Goal: Check status: Check status

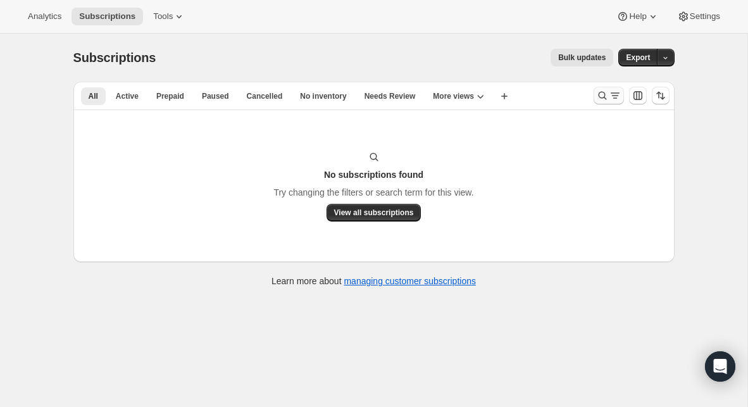
click at [605, 98] on icon "Search and filter results" at bounding box center [602, 95] width 13 height 13
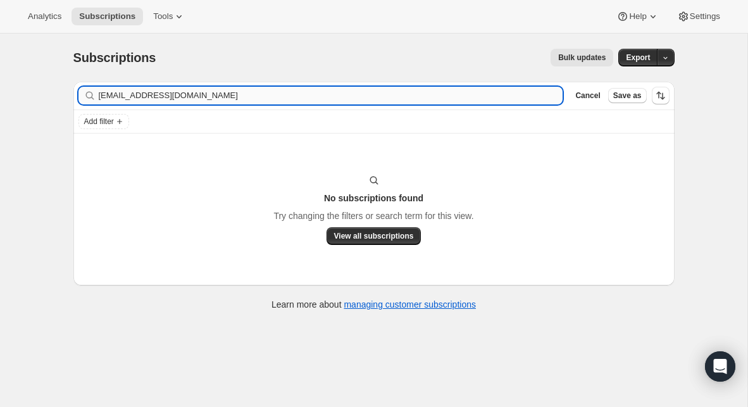
click at [240, 92] on input "[EMAIL_ADDRESS][DOMAIN_NAME]" at bounding box center [331, 96] width 464 height 18
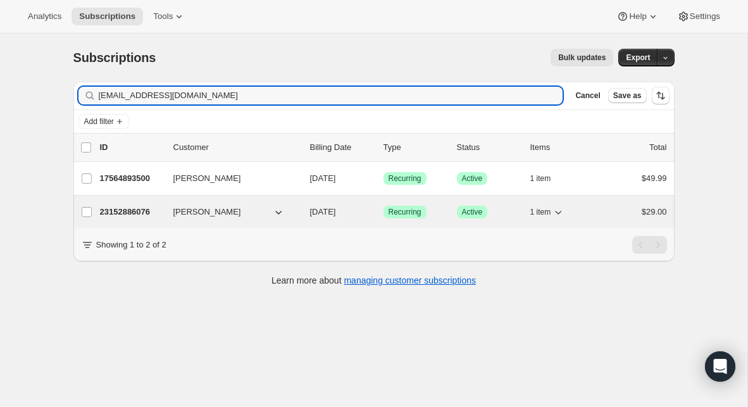
type input "[EMAIL_ADDRESS][DOMAIN_NAME]"
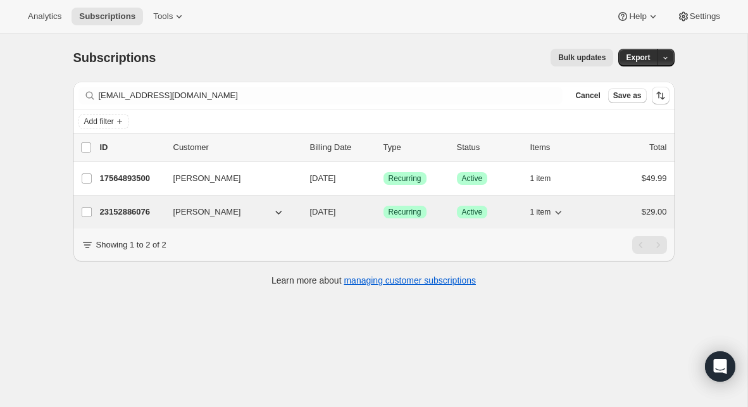
click at [140, 212] on p "23152886076" at bounding box center [131, 212] width 63 height 13
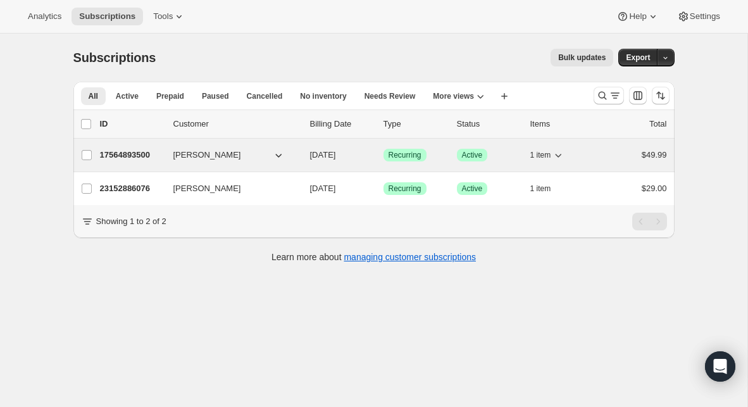
click at [142, 156] on p "17564893500" at bounding box center [131, 155] width 63 height 13
